Goal: Transaction & Acquisition: Download file/media

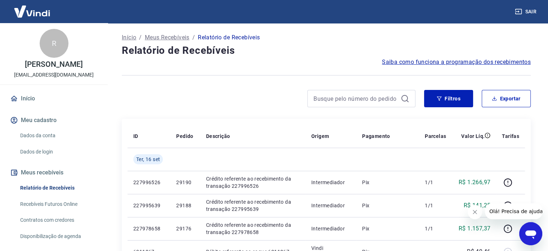
click at [507, 107] on div "Filtros Exportar" at bounding box center [326, 101] width 409 height 23
click at [514, 100] on button "Exportar" at bounding box center [506, 98] width 49 height 17
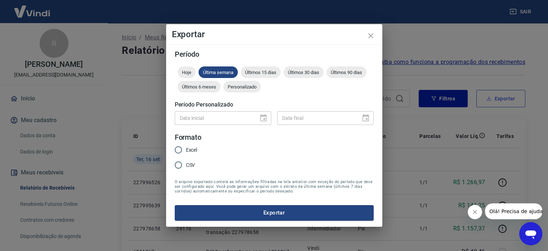
click at [514, 100] on div "Exportar Período Hoje Última semana Últimos 15 dias Últimos 30 dias Últimos 90 …" at bounding box center [274, 125] width 548 height 251
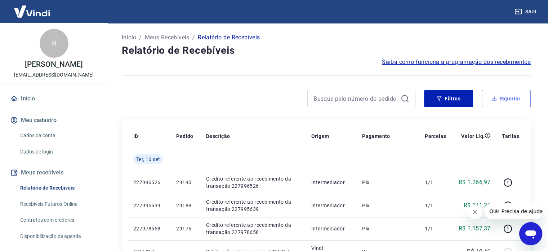
click at [502, 98] on button "Exportar" at bounding box center [506, 98] width 49 height 17
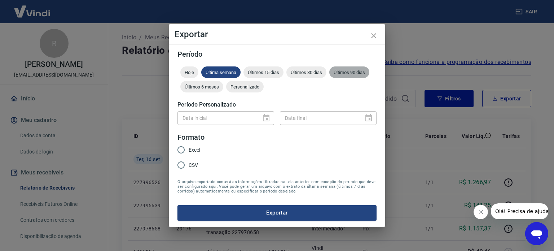
click at [354, 76] on div "Últimos 90 dias" at bounding box center [349, 72] width 40 height 12
click at [179, 153] on input "Excel" at bounding box center [180, 149] width 15 height 15
radio input "true"
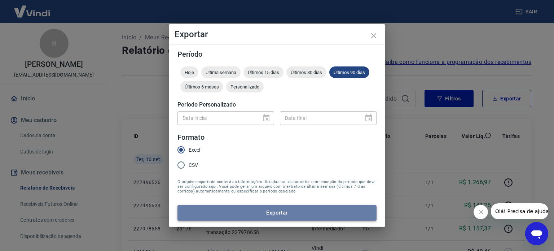
click at [221, 216] on button "Exportar" at bounding box center [276, 212] width 199 height 15
